Goal: Find contact information: Find contact information

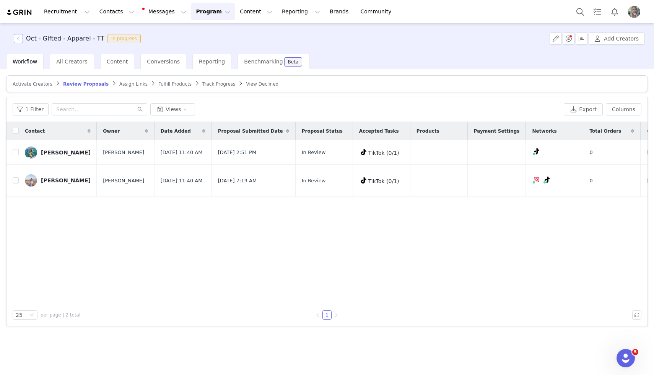
click at [17, 41] on button "button" at bounding box center [18, 38] width 9 height 9
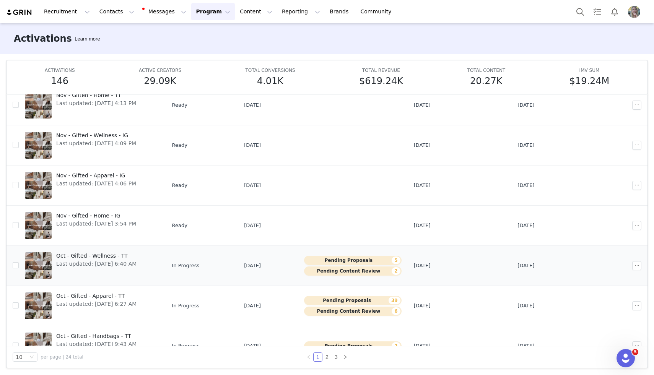
scroll to position [98, 0]
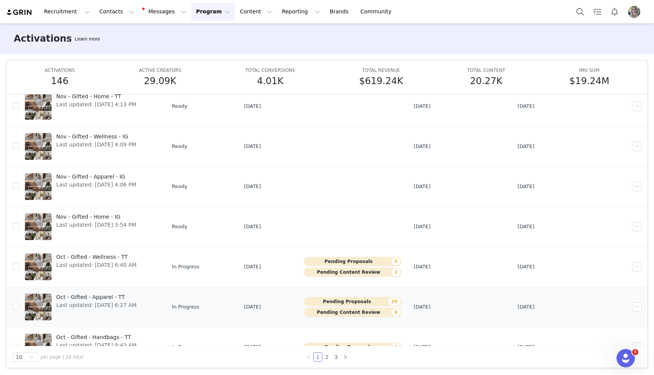
click at [111, 297] on span "Oct - Gifted - Apparel - TT" at bounding box center [96, 297] width 80 height 8
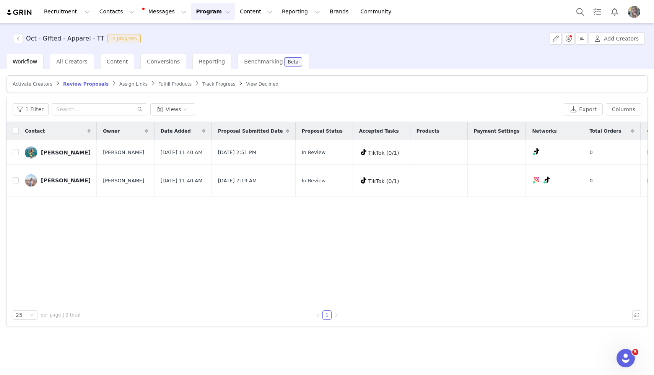
click at [203, 82] on span "Track Progress" at bounding box center [218, 83] width 33 height 5
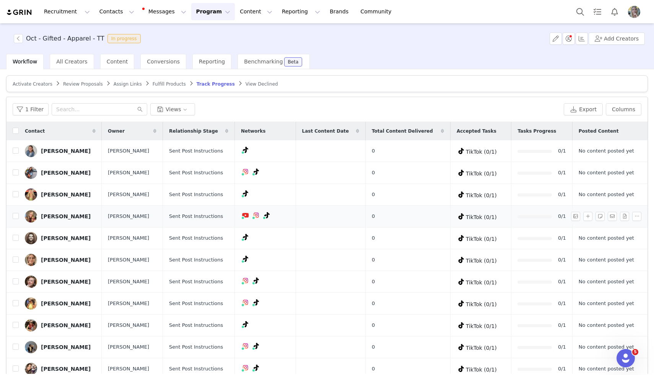
click at [46, 214] on div "[PERSON_NAME]" at bounding box center [66, 216] width 50 height 6
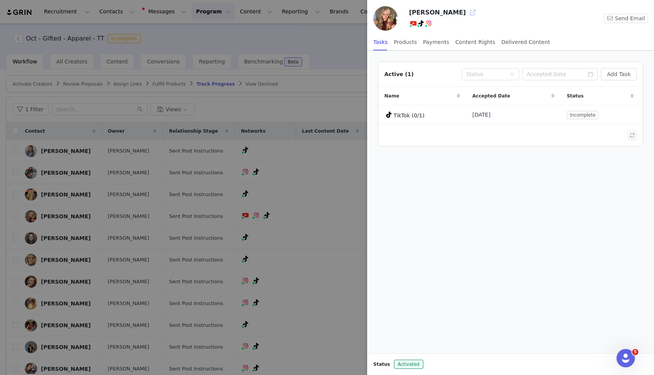
click at [466, 13] on button "button" at bounding box center [472, 12] width 12 height 12
click at [105, 252] on div at bounding box center [327, 187] width 654 height 375
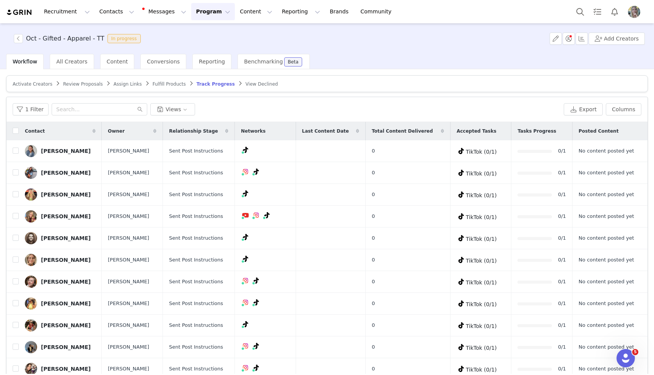
click at [62, 37] on h3 "Oct - Gifted - Apparel - TT" at bounding box center [65, 38] width 78 height 9
copy h3 "Oct - Gifted - Apparel - TT"
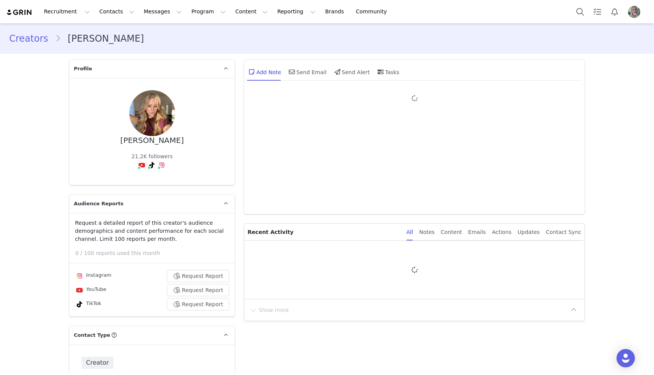
type input "+1 ([GEOGRAPHIC_DATA])"
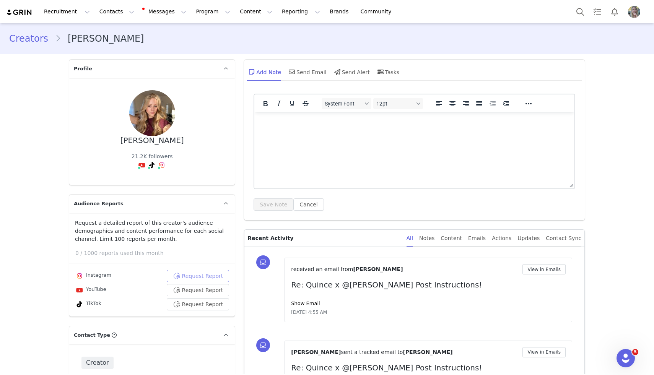
scroll to position [325, 0]
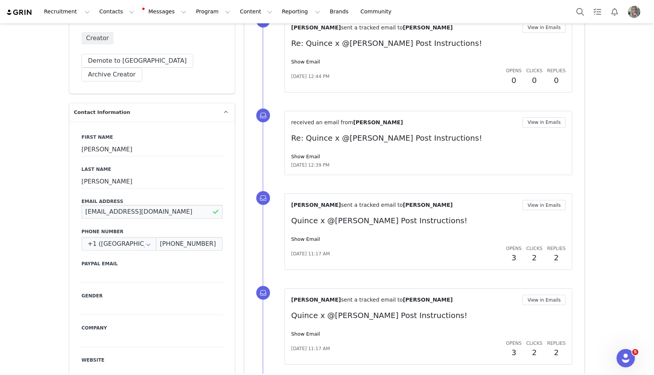
click at [158, 205] on input "alexisbergeinquiries@gmail.com" at bounding box center [151, 212] width 141 height 14
